Goal: Find specific page/section: Find specific page/section

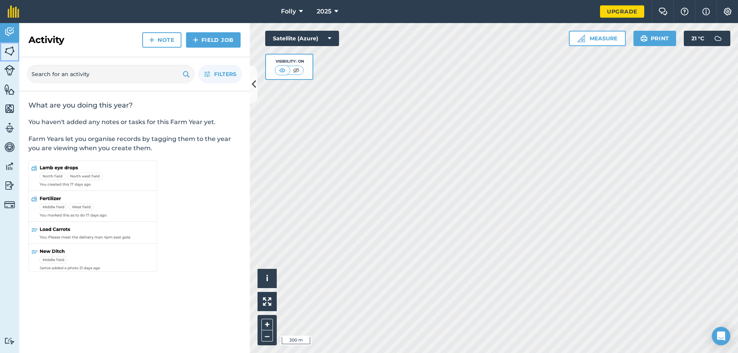
click at [9, 47] on img at bounding box center [9, 51] width 11 height 12
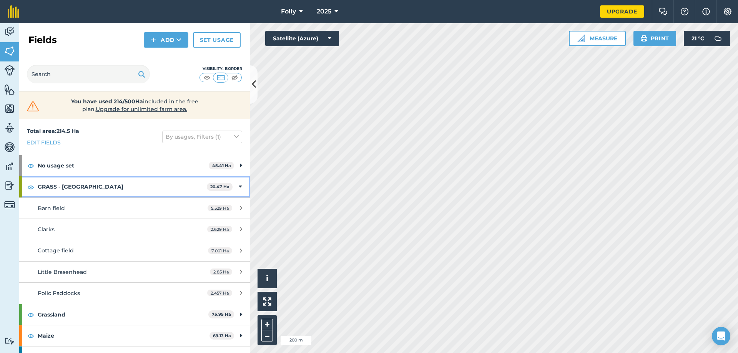
click at [54, 184] on strong "GRASS - [GEOGRAPHIC_DATA]" at bounding box center [122, 186] width 169 height 21
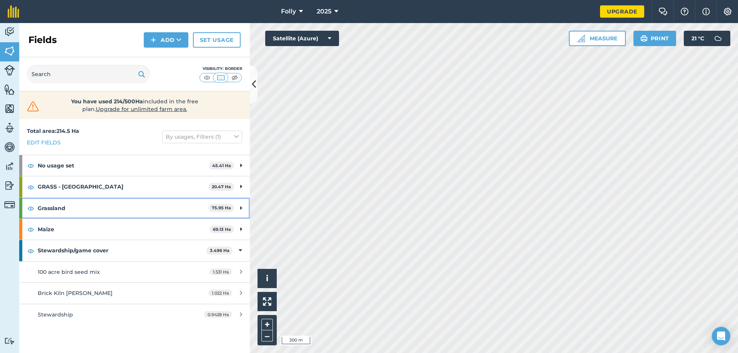
click at [60, 212] on strong "Grassland" at bounding box center [123, 208] width 171 height 21
drag, startPoint x: 59, startPoint y: 205, endPoint x: 61, endPoint y: 220, distance: 15.8
click at [59, 205] on strong "Grassland" at bounding box center [122, 208] width 169 height 21
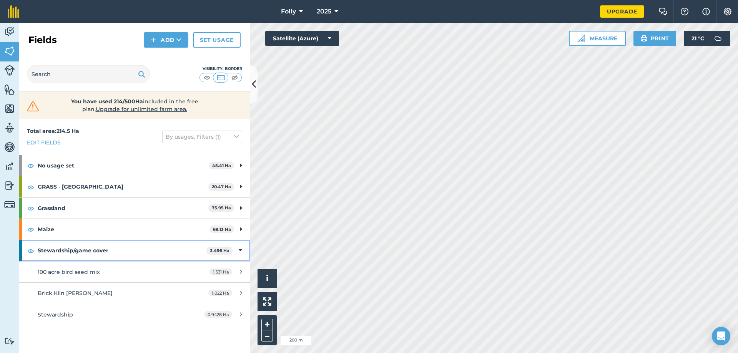
click at [57, 252] on strong "Stewardship/game cover" at bounding box center [122, 250] width 169 height 21
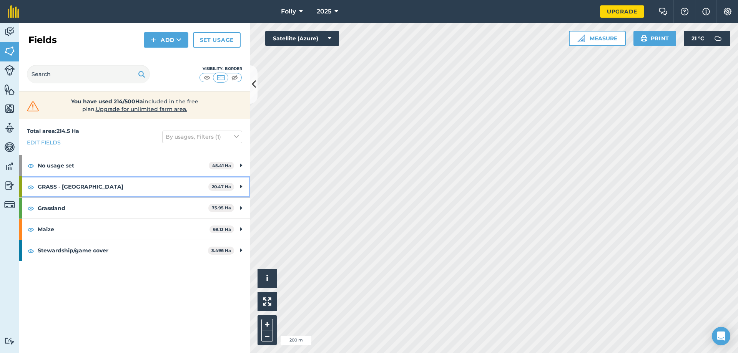
click at [58, 187] on strong "GRASS - [GEOGRAPHIC_DATA]" at bounding box center [123, 186] width 171 height 21
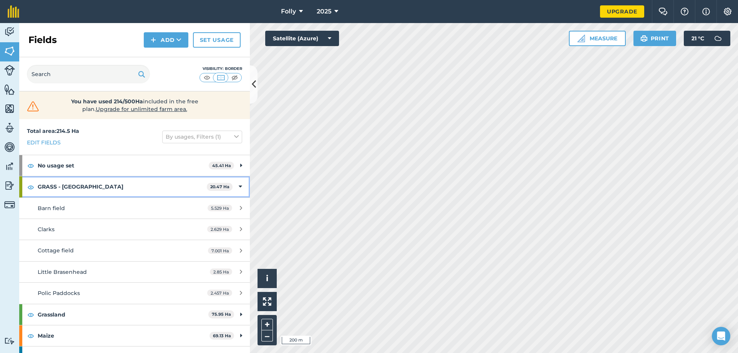
click at [58, 187] on strong "GRASS - [GEOGRAPHIC_DATA]" at bounding box center [122, 186] width 169 height 21
